Goal: Task Accomplishment & Management: Use online tool/utility

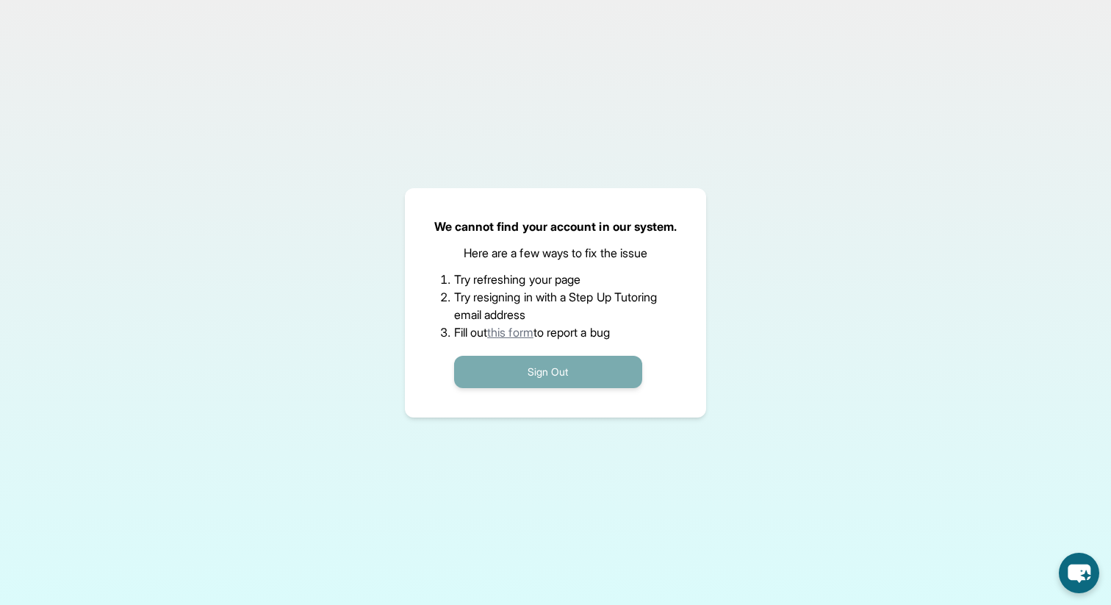
click at [615, 360] on button "Sign Out" at bounding box center [548, 372] width 188 height 32
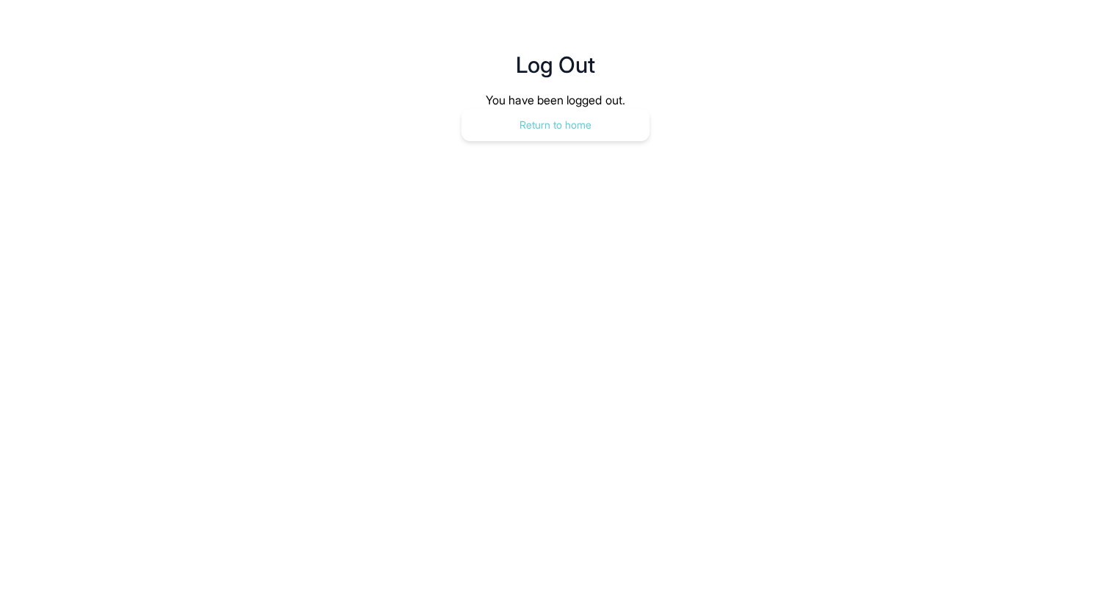
click at [531, 132] on button "Return to home" at bounding box center [555, 125] width 188 height 32
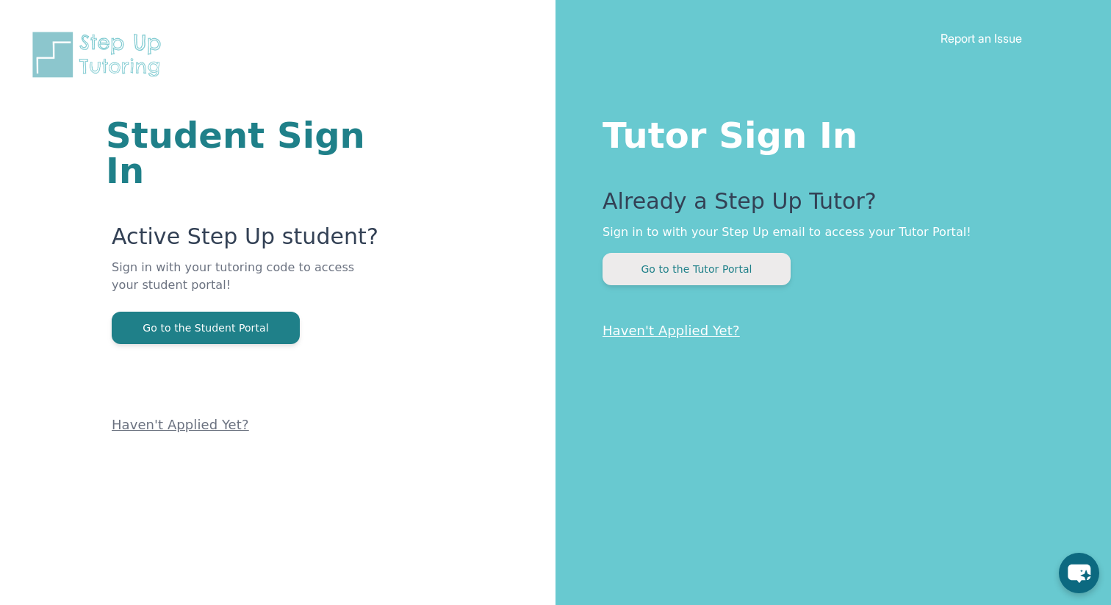
click at [662, 269] on button "Go to the Tutor Portal" at bounding box center [697, 269] width 188 height 32
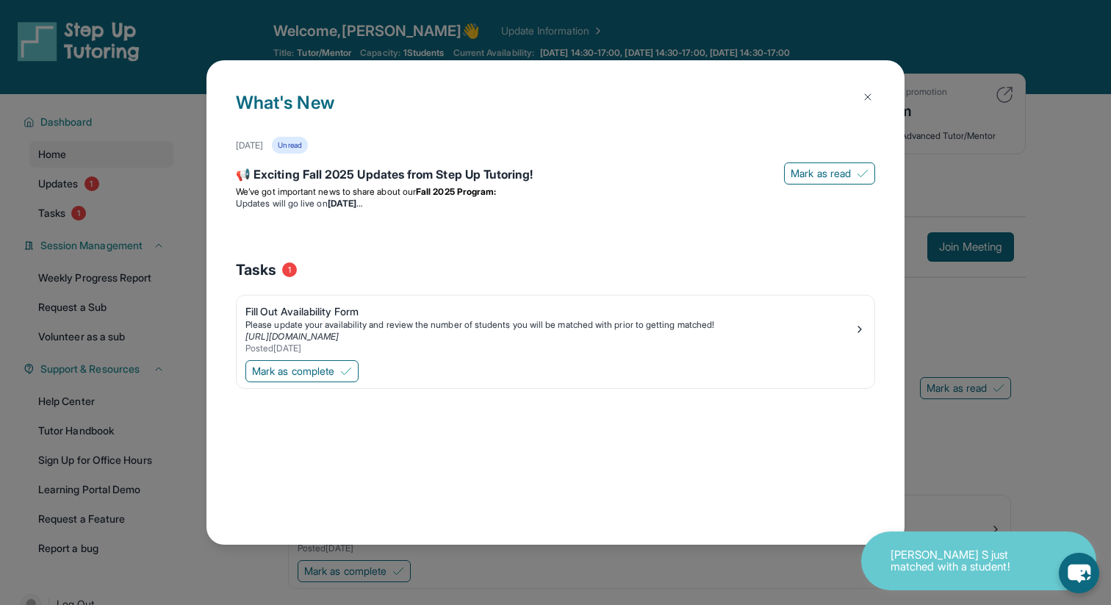
click at [866, 92] on img at bounding box center [868, 97] width 12 height 12
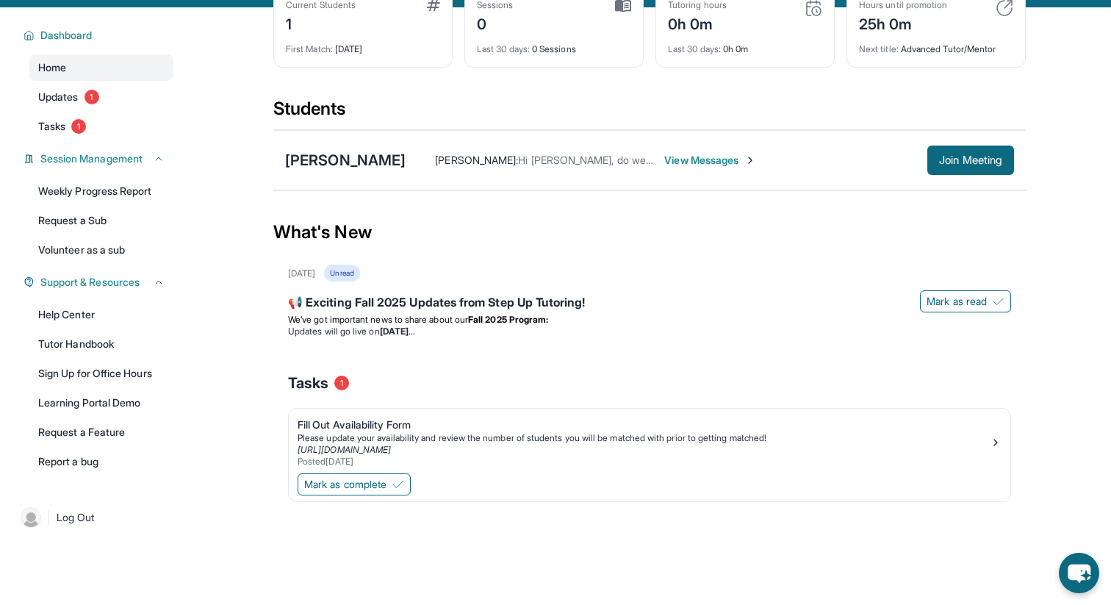
scroll to position [93, 0]
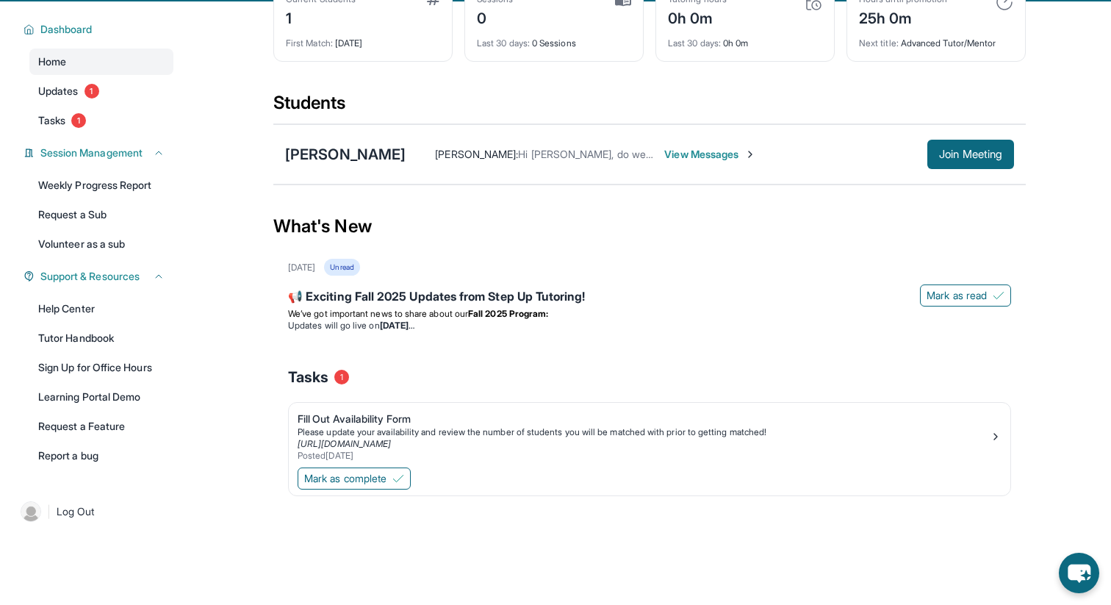
click at [671, 151] on span "View Messages" at bounding box center [710, 154] width 92 height 15
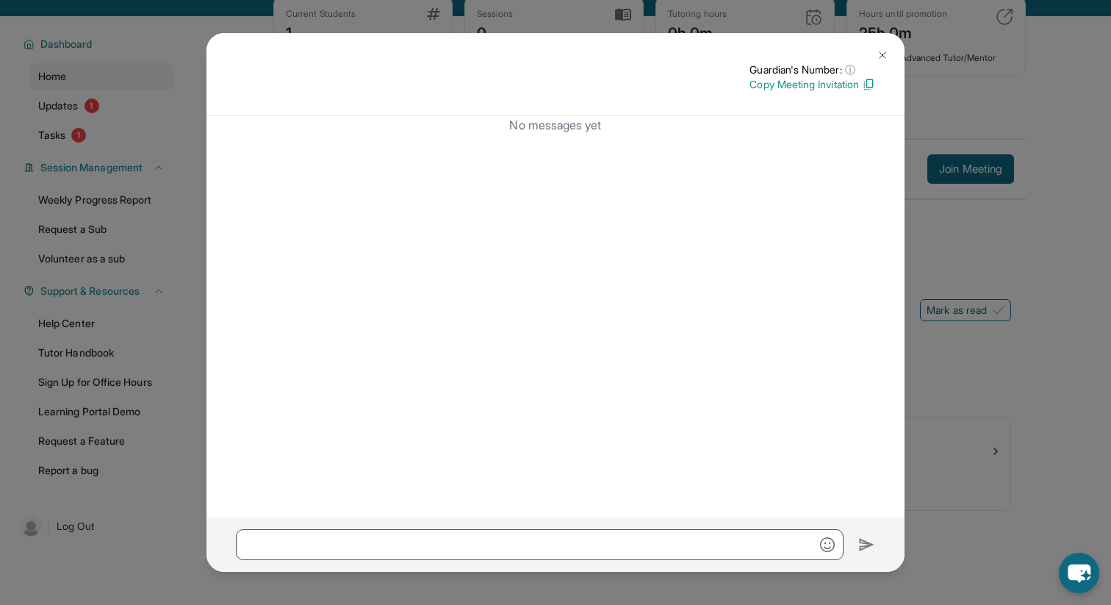
scroll to position [93, 0]
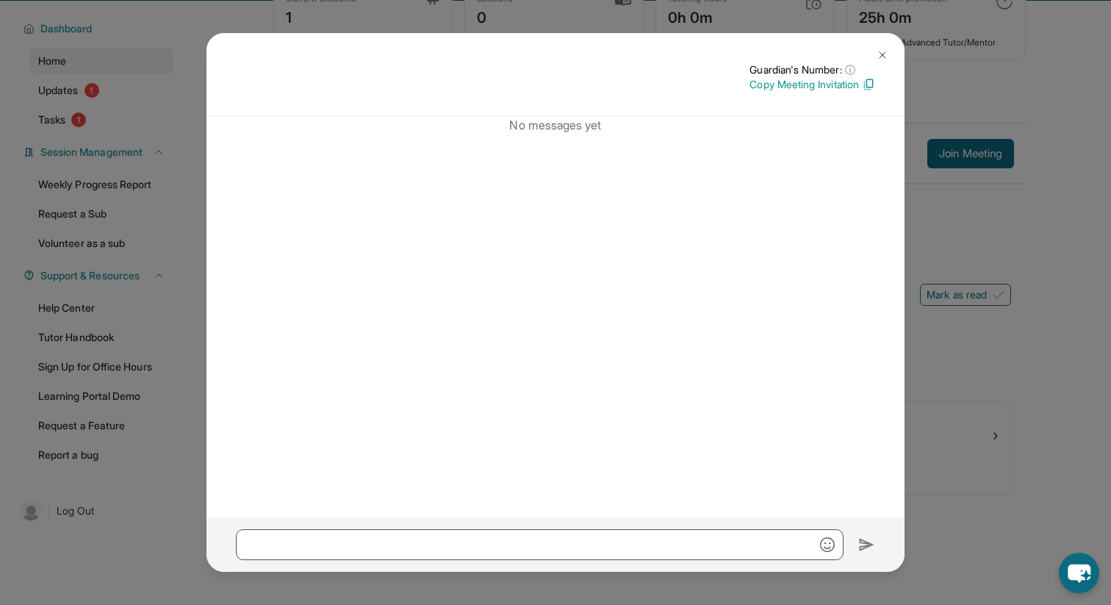
click at [965, 195] on div "Guardian's Number: ⓘ This isn't the guardian's real number — it's a private for…" at bounding box center [555, 302] width 1111 height 605
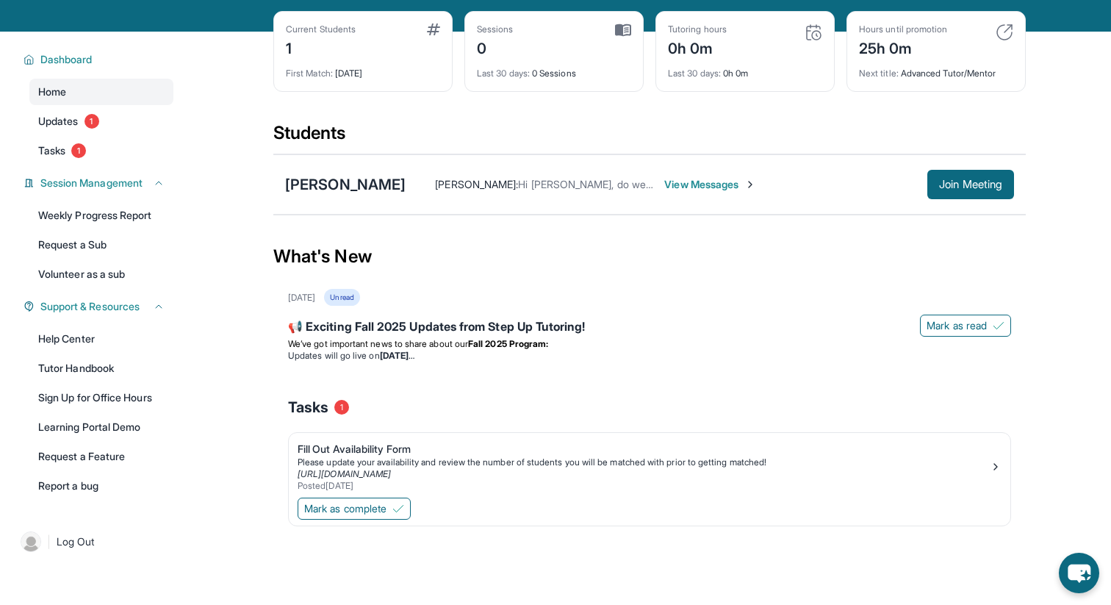
scroll to position [60, 0]
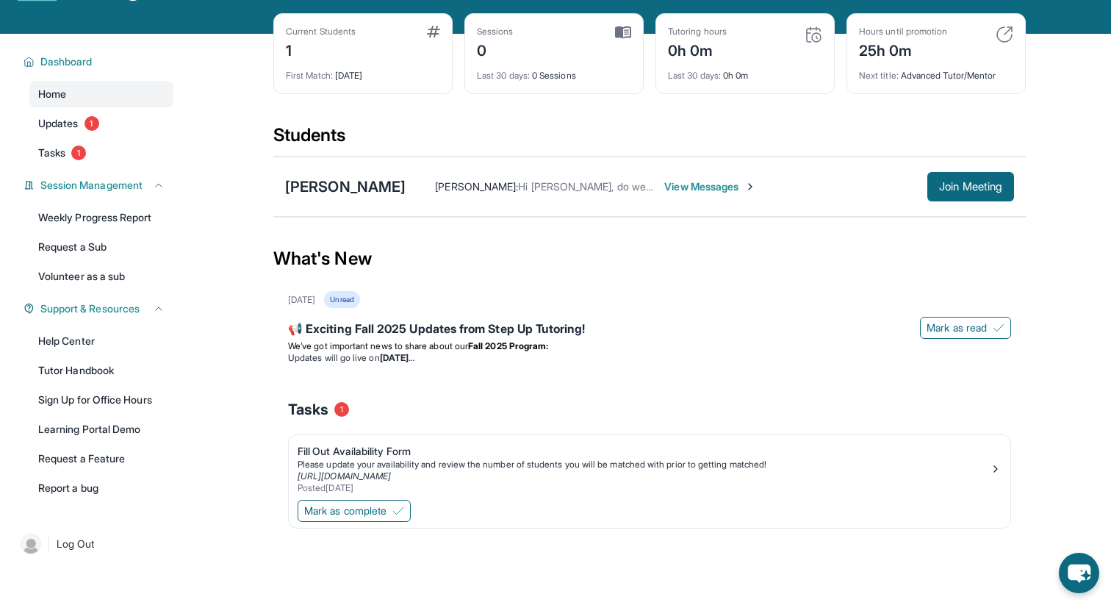
click at [705, 184] on span "View Messages" at bounding box center [710, 186] width 92 height 15
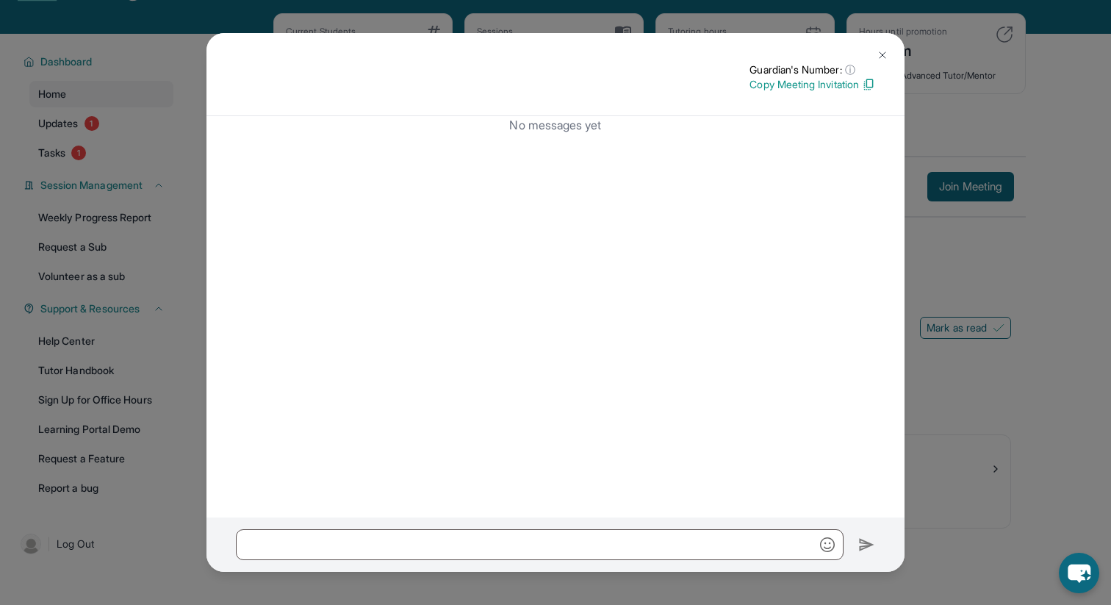
click at [876, 54] on button at bounding box center [882, 54] width 29 height 29
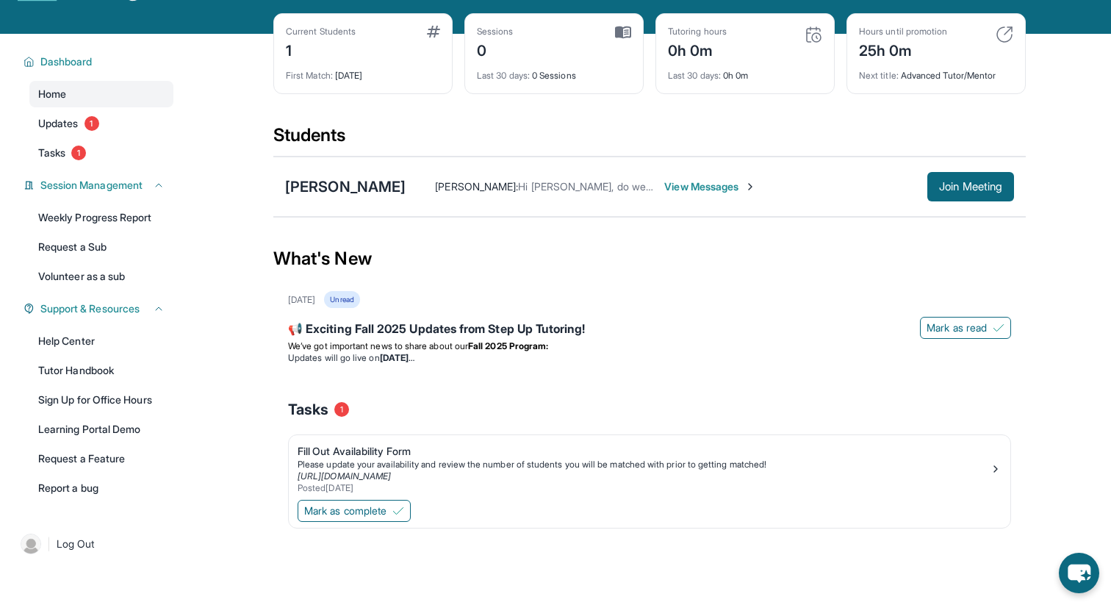
scroll to position [0, 0]
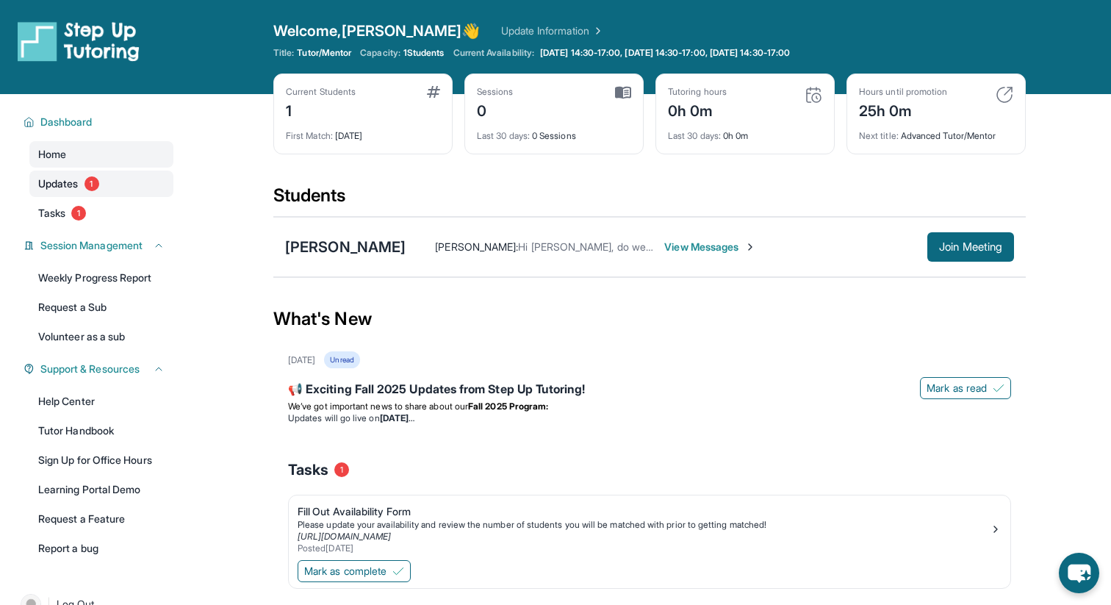
click at [65, 188] on span "Updates" at bounding box center [58, 183] width 40 height 15
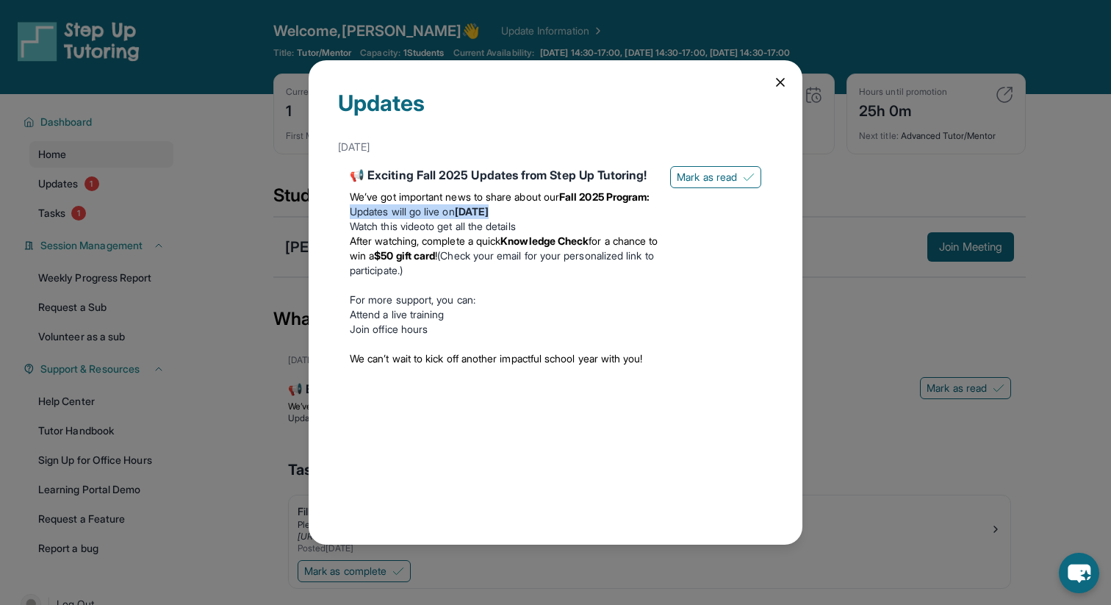
click at [68, 234] on div "Updates August 27th 📢 Exciting Fall 2025 Updates from Step Up Tutoring! We’ve g…" at bounding box center [555, 302] width 1111 height 605
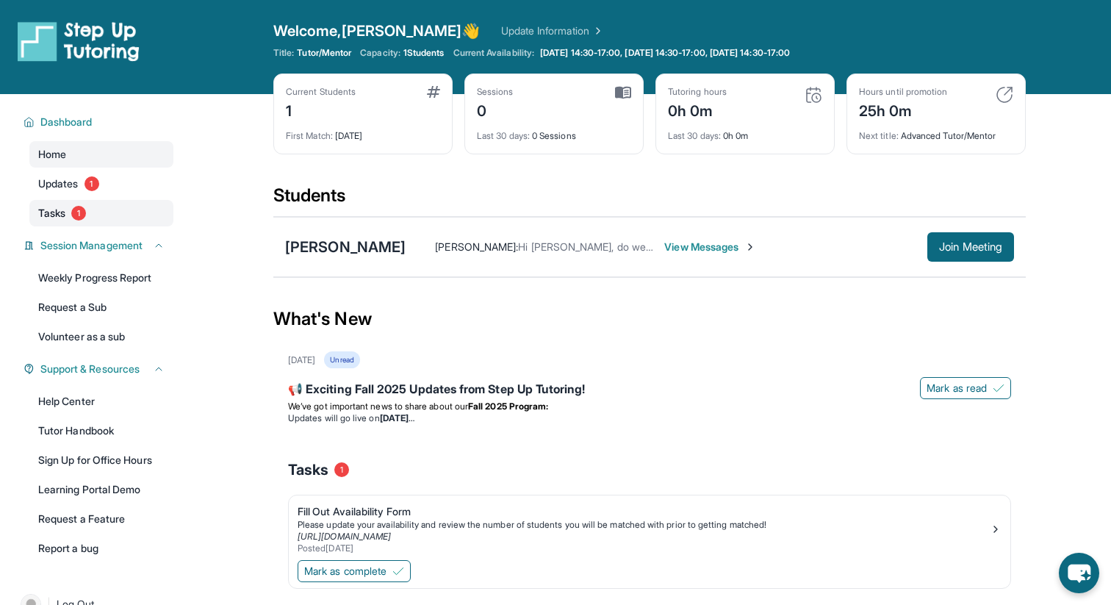
click at [63, 212] on span "Tasks" at bounding box center [51, 213] width 27 height 15
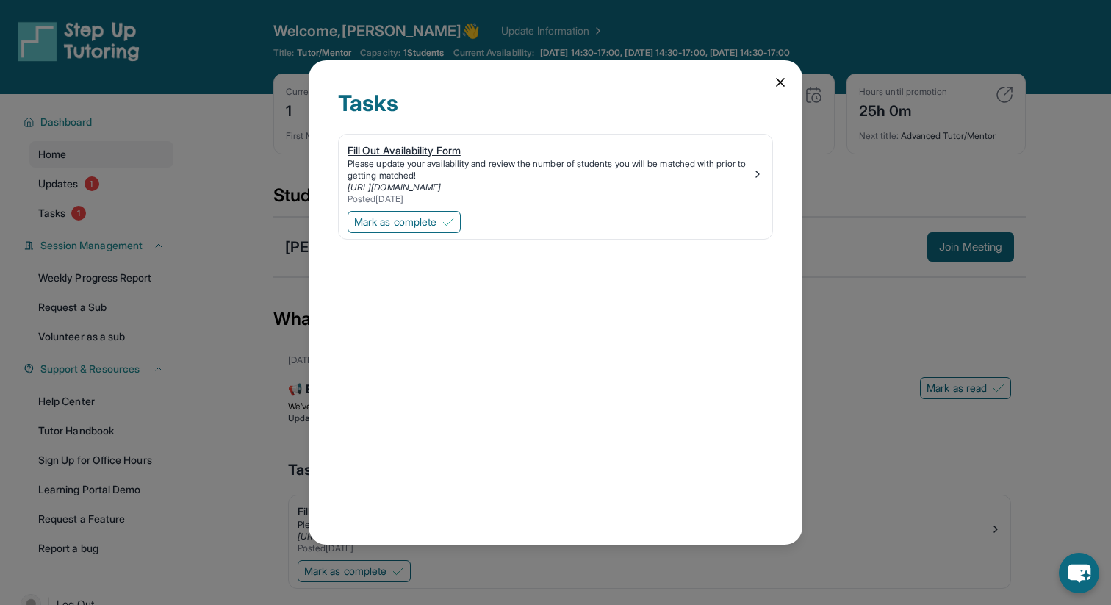
click at [378, 153] on div "Fill Out Availability Form" at bounding box center [550, 150] width 404 height 15
click at [426, 217] on span "Mark as complete" at bounding box center [395, 222] width 82 height 15
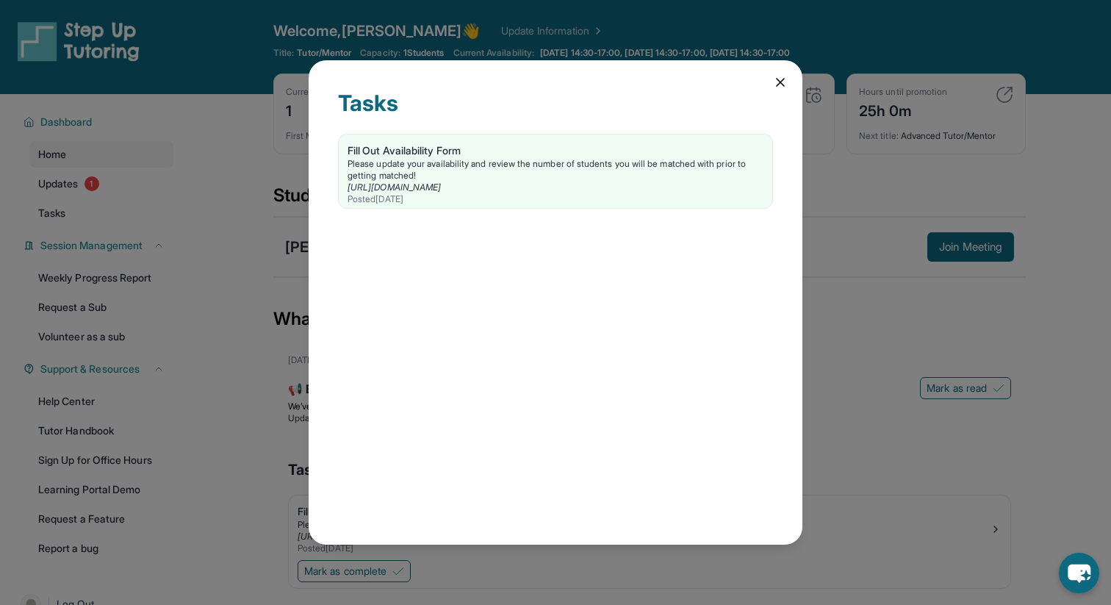
click at [838, 421] on div "Tasks Fill Out Availability Form Please update your availability and review the…" at bounding box center [555, 302] width 1111 height 605
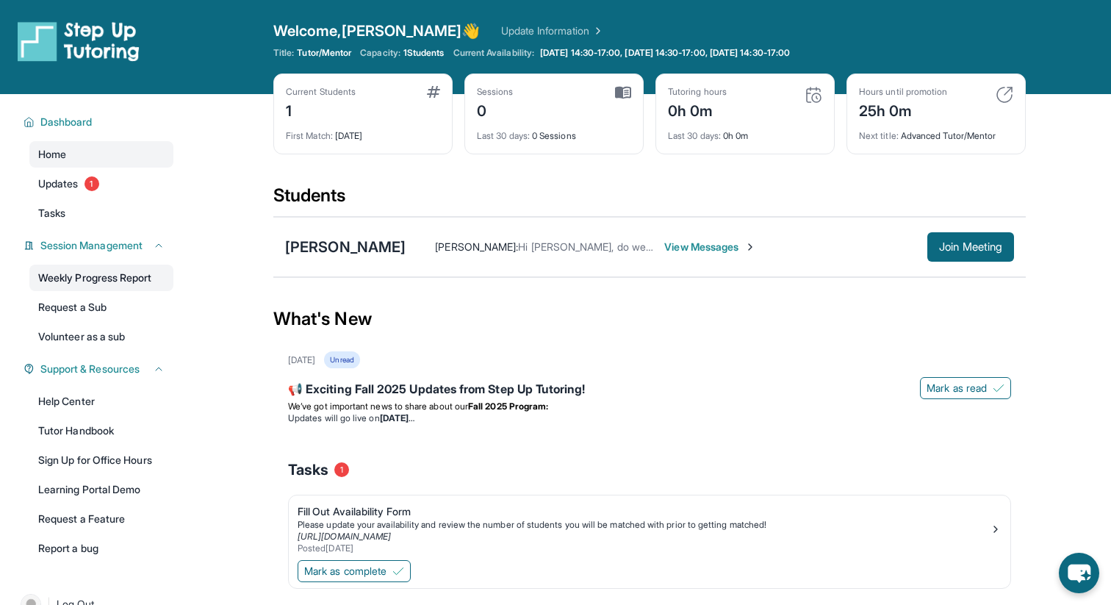
click at [120, 280] on link "Weekly Progress Report" at bounding box center [101, 278] width 144 height 26
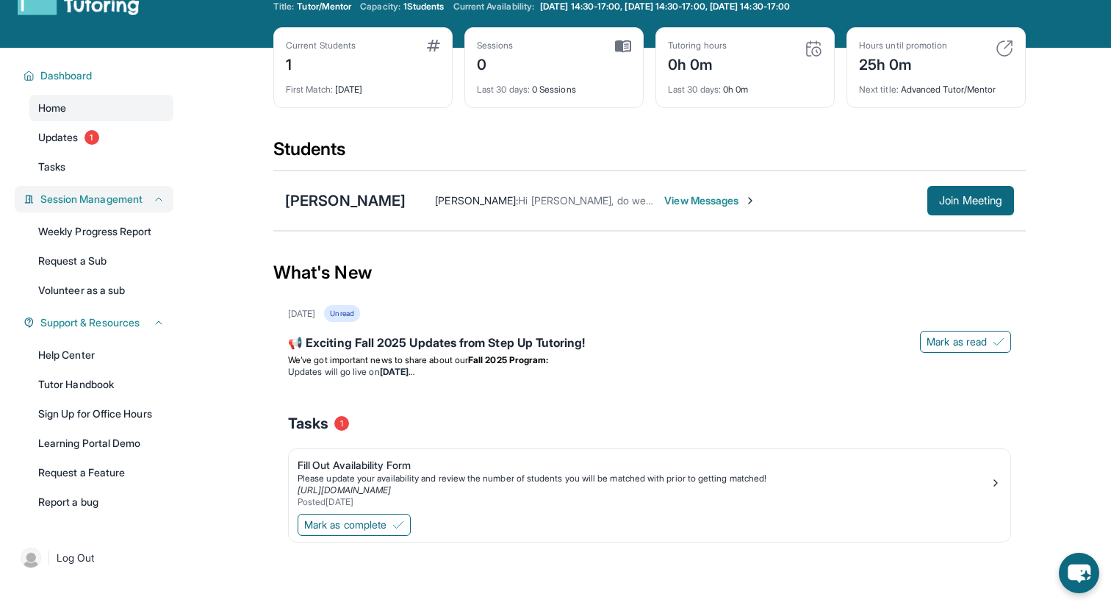
scroll to position [51, 0]
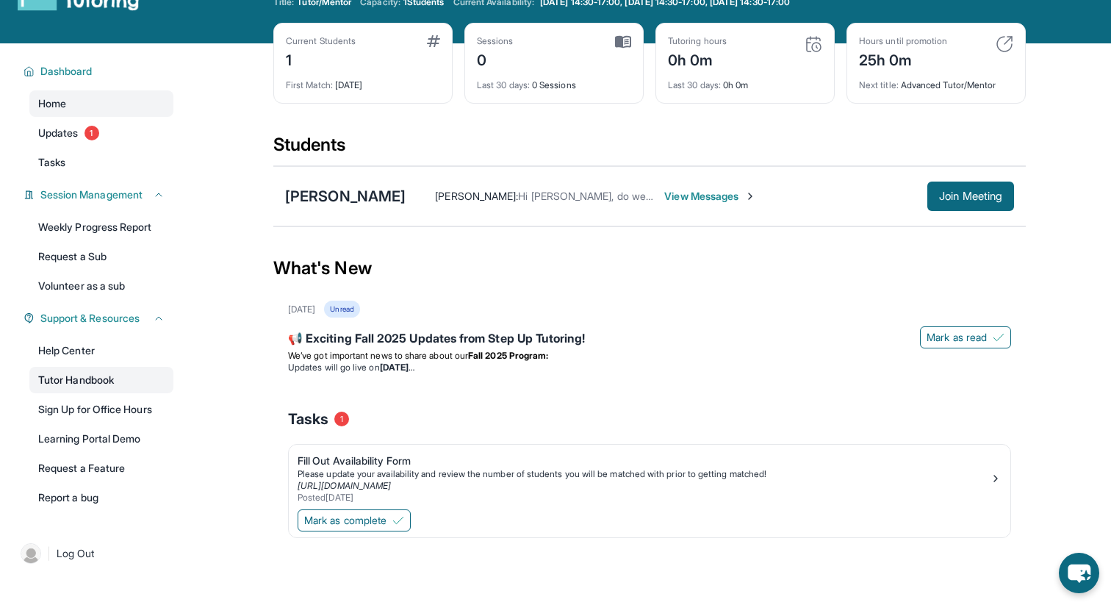
click at [91, 378] on link "Tutor Handbook" at bounding box center [101, 380] width 144 height 26
click at [959, 193] on span "Join Meeting" at bounding box center [970, 196] width 63 height 9
